Goal: Transaction & Acquisition: Purchase product/service

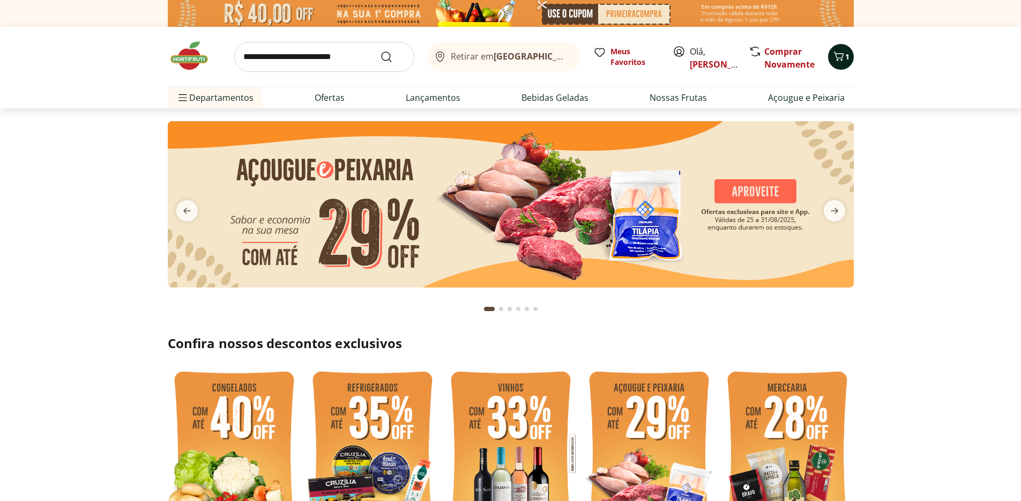
click at [844, 48] on div "1" at bounding box center [841, 56] width 9 height 17
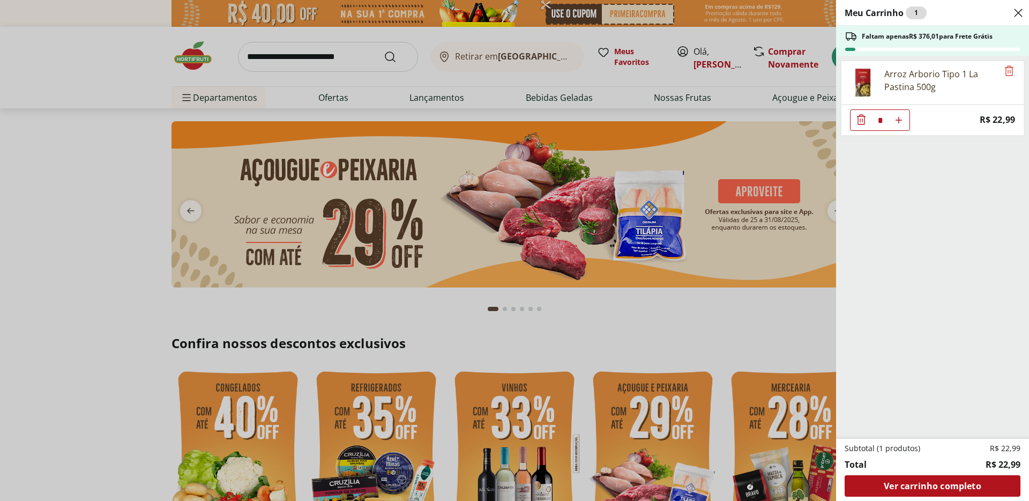
drag, startPoint x: 871, startPoint y: 116, endPoint x: 882, endPoint y: 120, distance: 11.4
click at [882, 120] on div "*" at bounding box center [880, 119] width 60 height 21
click at [881, 120] on input "*" at bounding box center [880, 120] width 16 height 20
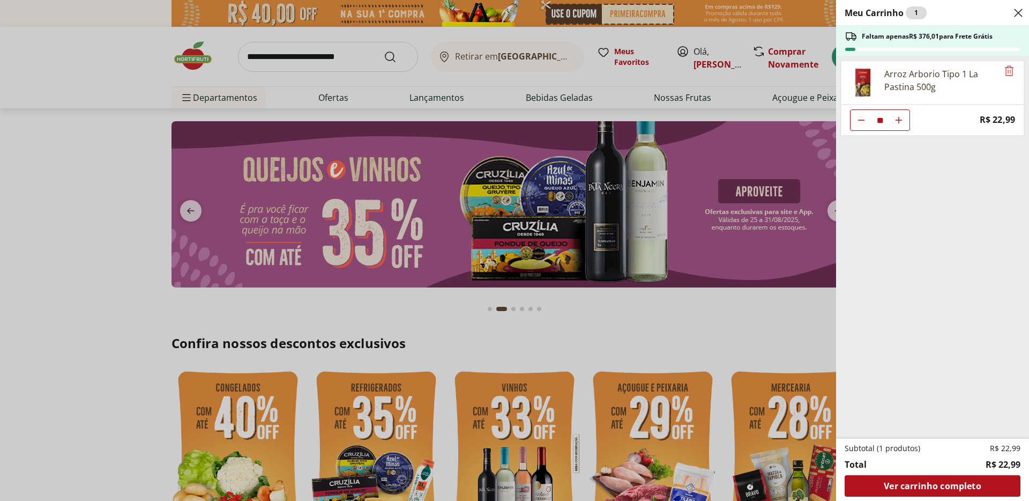
click at [973, 344] on ul "Arroz Arborio Tipo 1 La Pastina 500g ** Price: R$ 22,99" at bounding box center [931, 247] width 191 height 383
type input "*"
click at [934, 484] on span "Ver carrinho completo" at bounding box center [932, 485] width 97 height 9
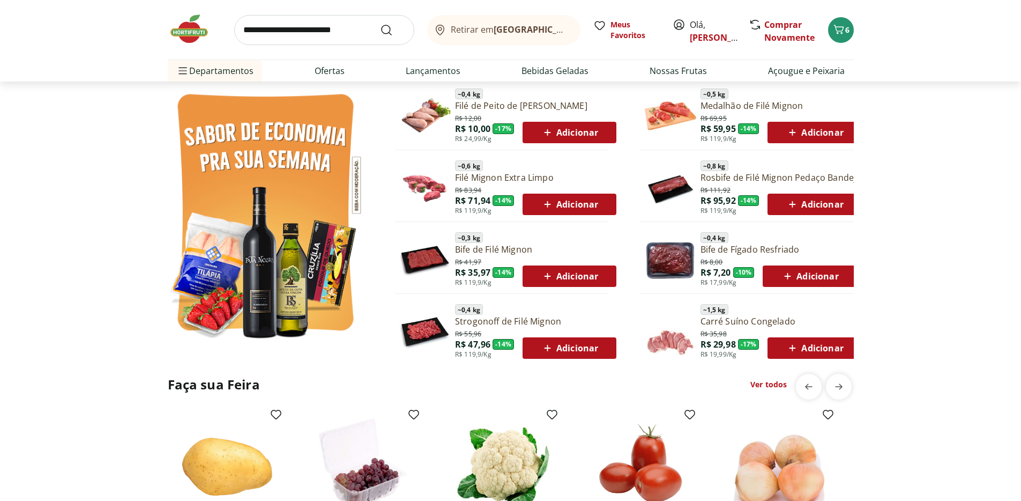
scroll to position [549, 0]
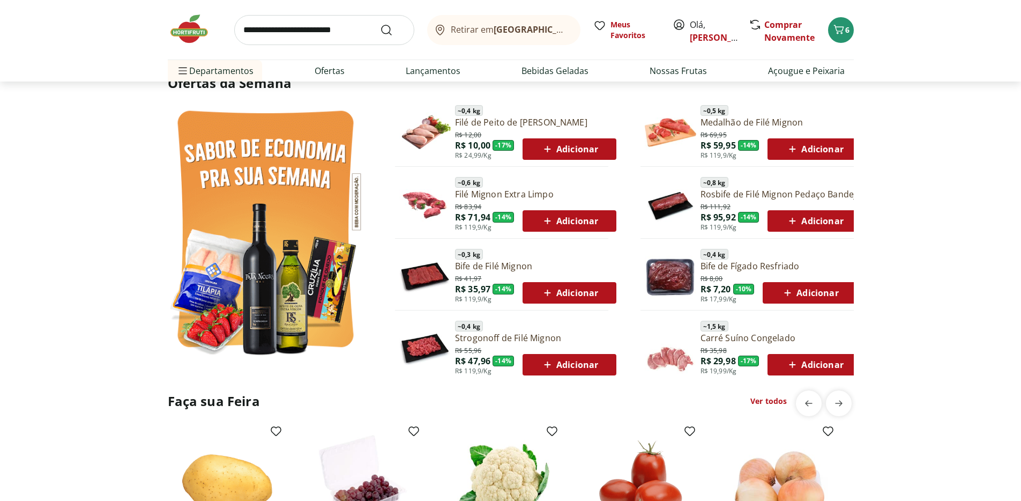
click at [423, 125] on img at bounding box center [424, 132] width 51 height 51
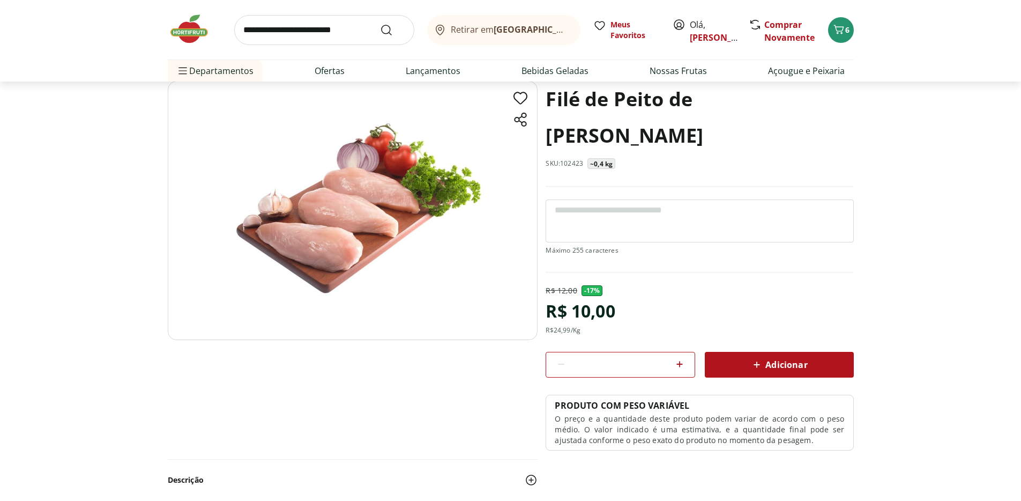
scroll to position [59, 0]
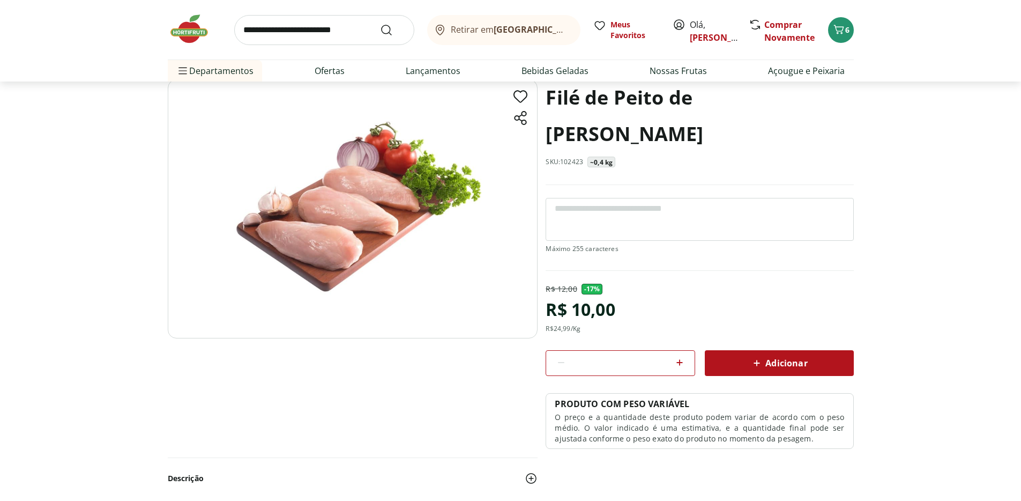
click at [645, 360] on input "*" at bounding box center [620, 363] width 96 height 12
type input "**"
click at [731, 362] on div "Adicionar" at bounding box center [779, 362] width 132 height 19
click at [1005, 239] on section "Filé de Peito de Frango Resfriado SKU: 102423 ~0,4 kg R$ 12,00 - 17 % R$ 10,00 …" at bounding box center [510, 290] width 1021 height 423
